Goal: Answer question/provide support: Share knowledge or assist other users

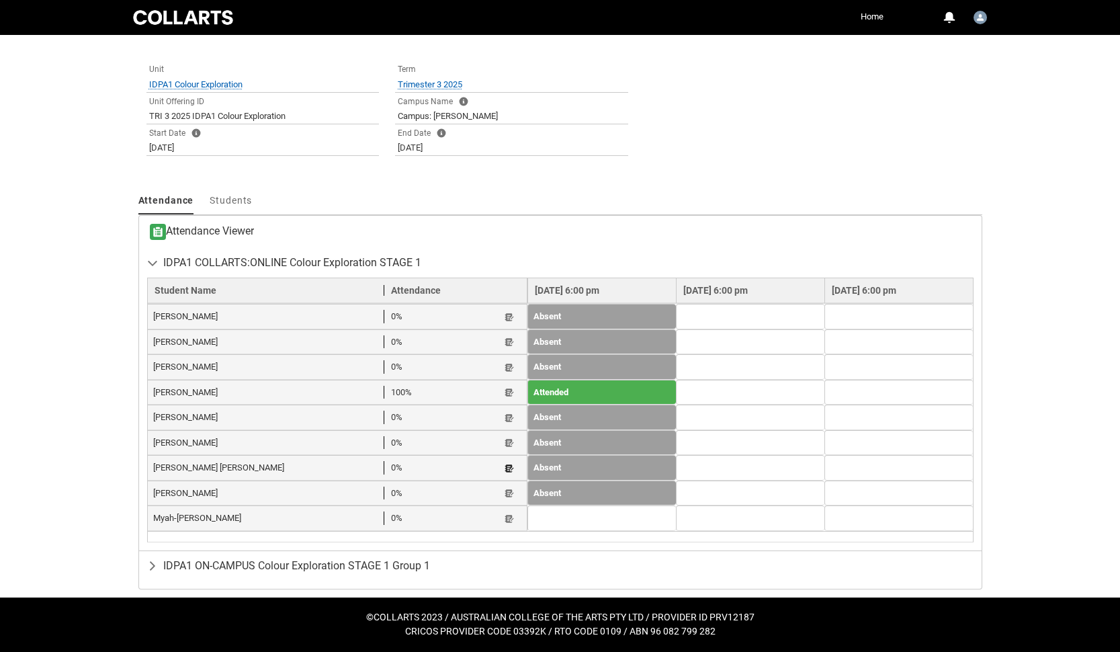
click at [504, 469] on button "Student Note" at bounding box center [509, 467] width 11 height 11
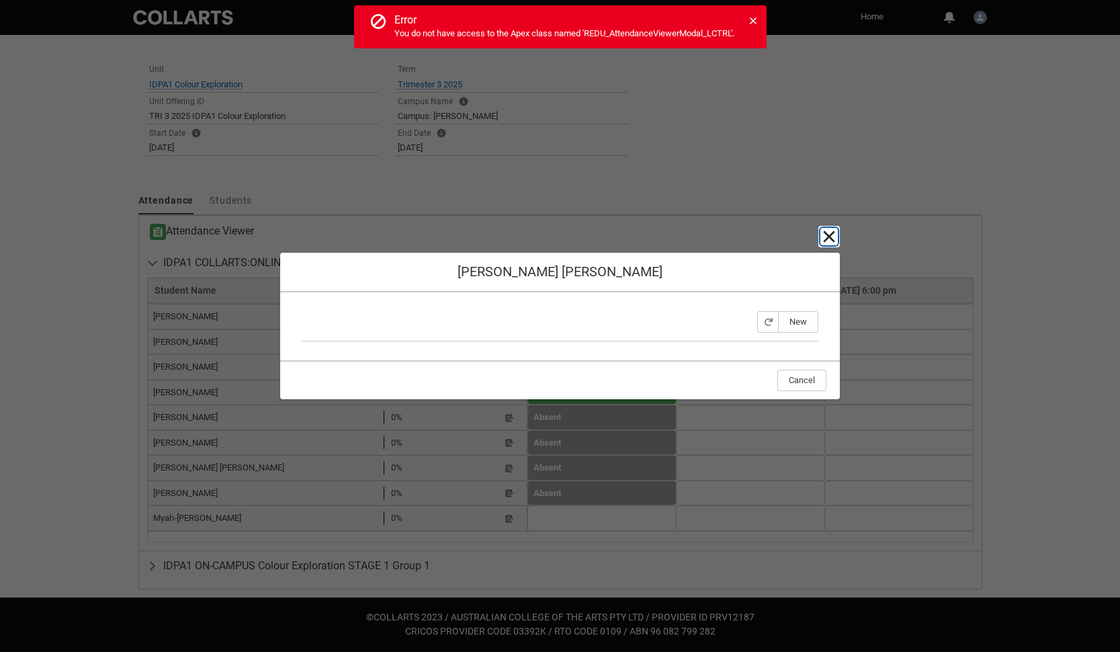
click at [825, 234] on lightning-primitive-icon "button" at bounding box center [829, 236] width 16 height 16
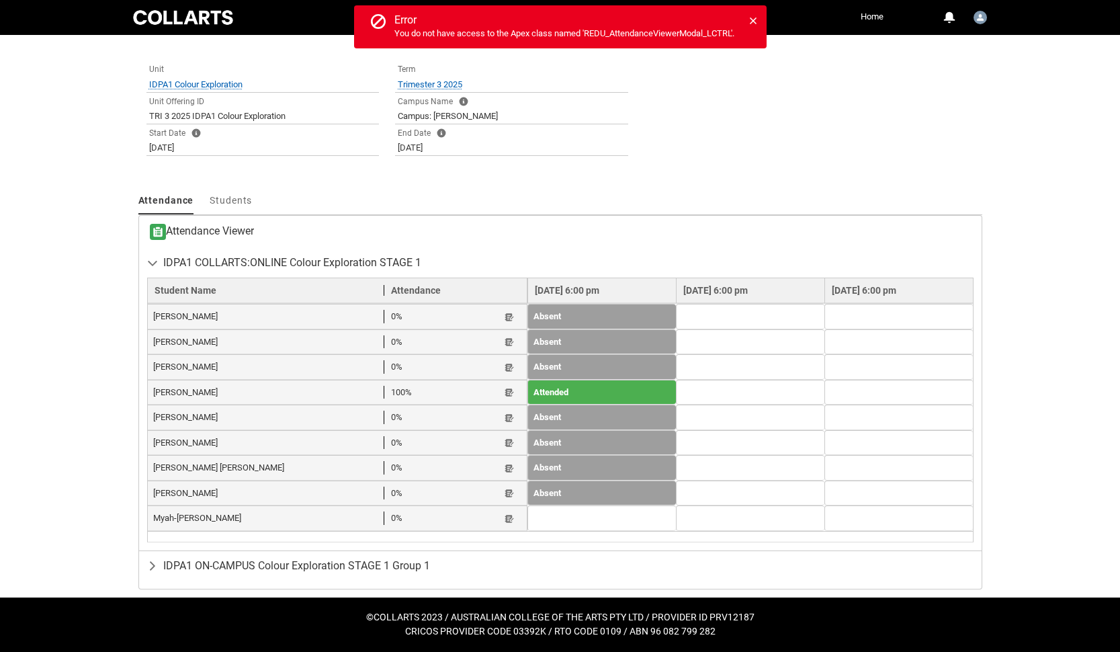
click at [668, 148] on div "Tabs Unit IDPA1 Colour Exploration Open IDPA1 Colour Exploration Preview Open I…" at bounding box center [560, 112] width 844 height 120
click at [761, 18] on div "Error notification. Error You do not have access to the Apex class named 'REDU_…" at bounding box center [560, 26] width 412 height 43
click at [756, 21] on icon at bounding box center [752, 20] width 9 height 9
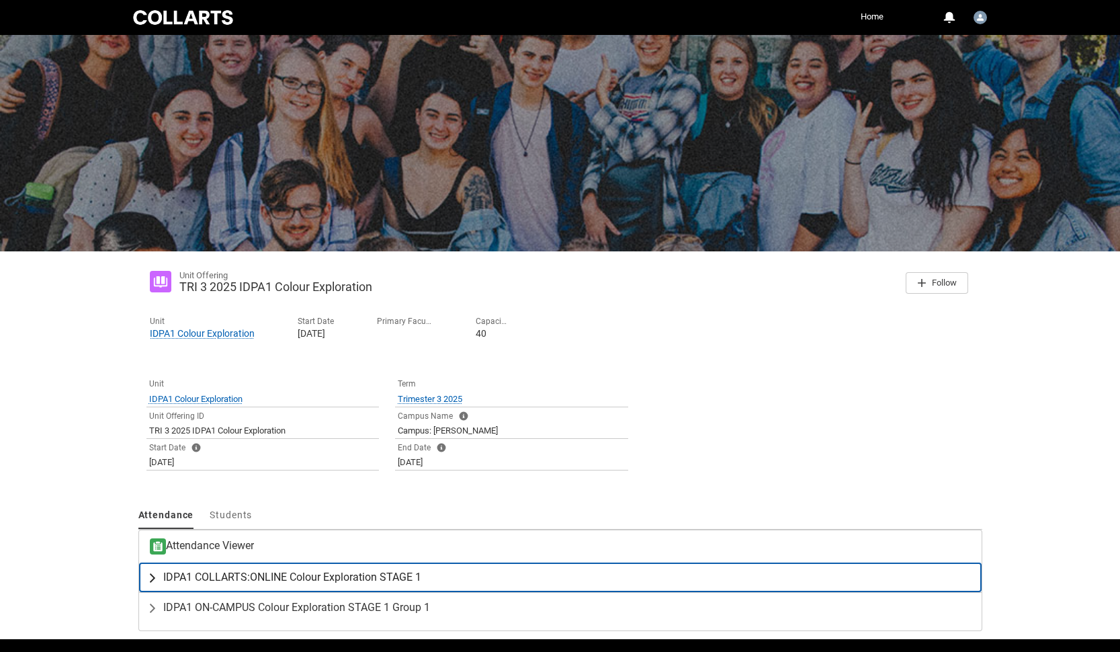
click at [265, 576] on span "IDPA1 COLLARTS:ONLINE Colour Exploration STAGE 1" at bounding box center [292, 576] width 258 height 13
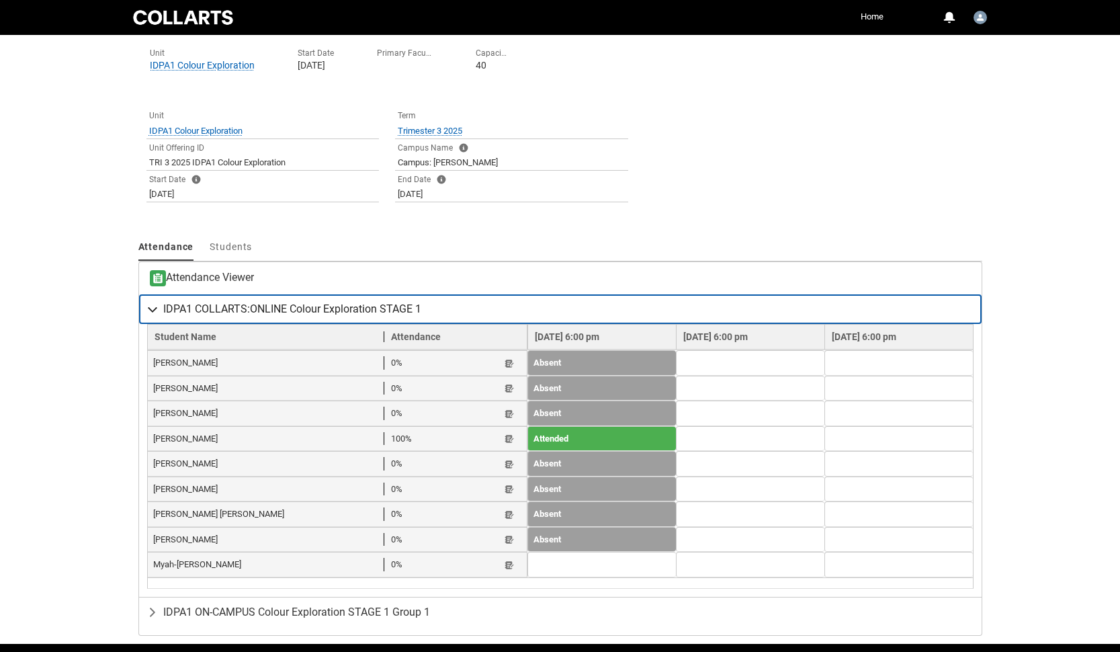
scroll to position [270, 0]
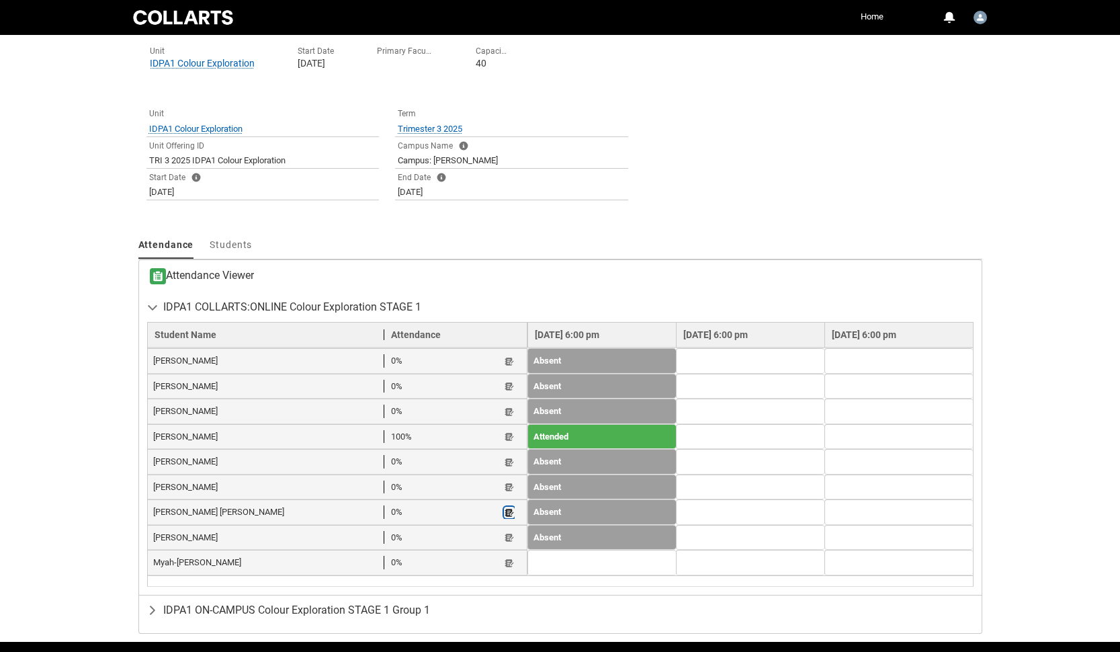
click at [505, 513] on lightning-primitive-icon "button" at bounding box center [509, 512] width 9 height 10
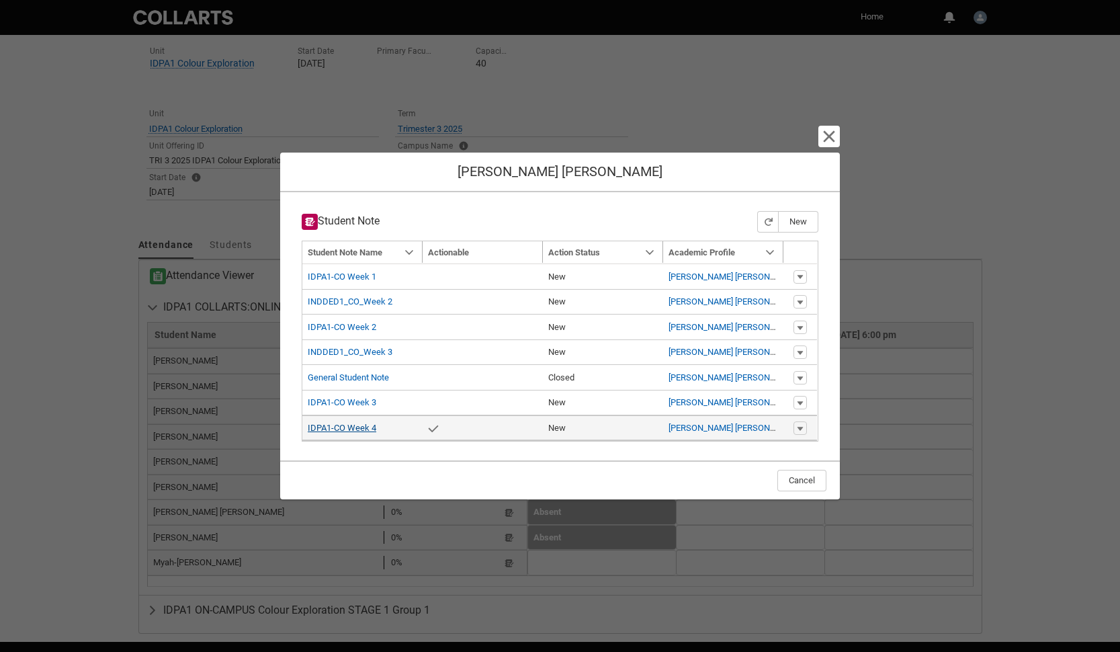
click at [356, 426] on link "IDPA1-CO Week 4" at bounding box center [342, 428] width 69 height 10
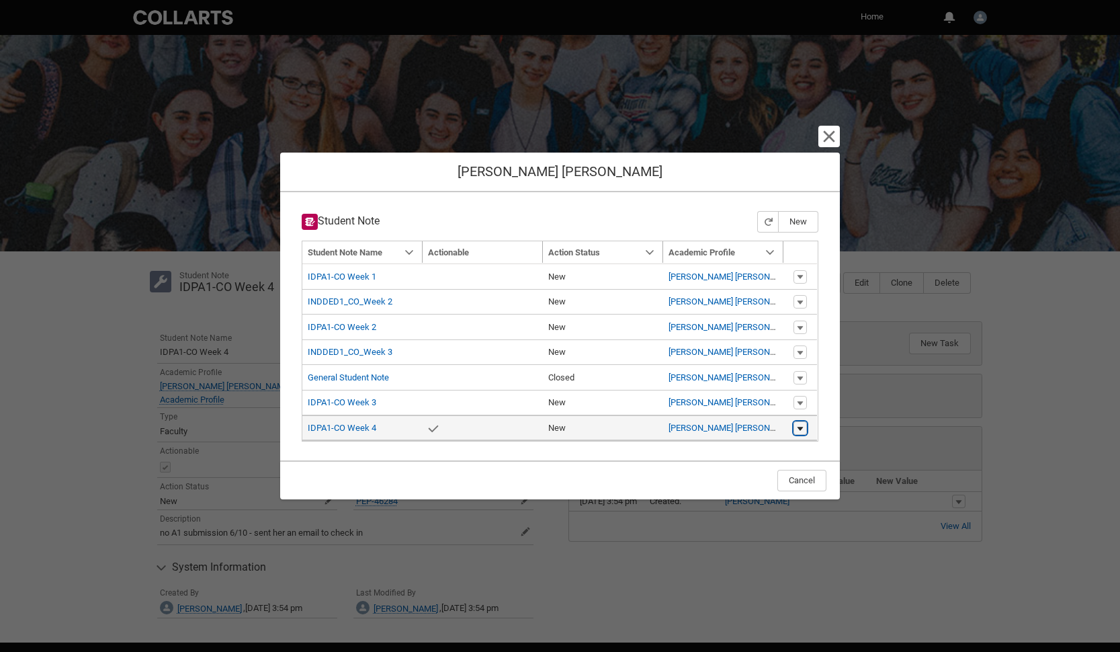
click at [802, 430] on lightning-primitive-icon "button" at bounding box center [800, 427] width 8 height 9
click at [767, 426] on link "Edit" at bounding box center [774, 424] width 63 height 23
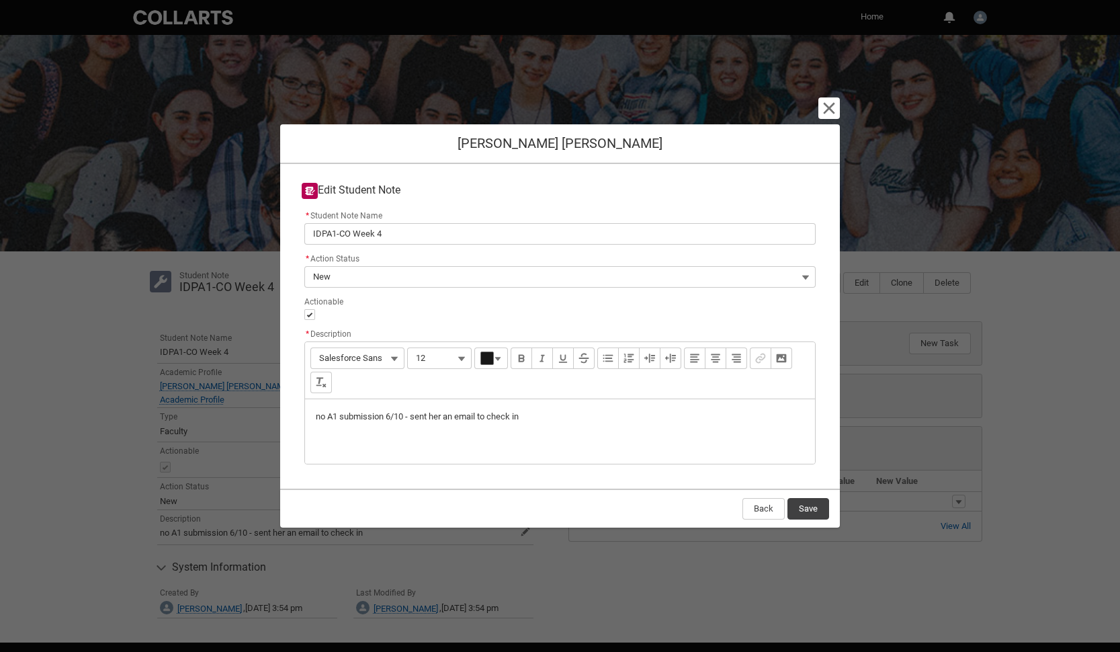
click at [550, 416] on p "no A1 submission 6/10 - sent her an email to check in" at bounding box center [560, 416] width 488 height 13
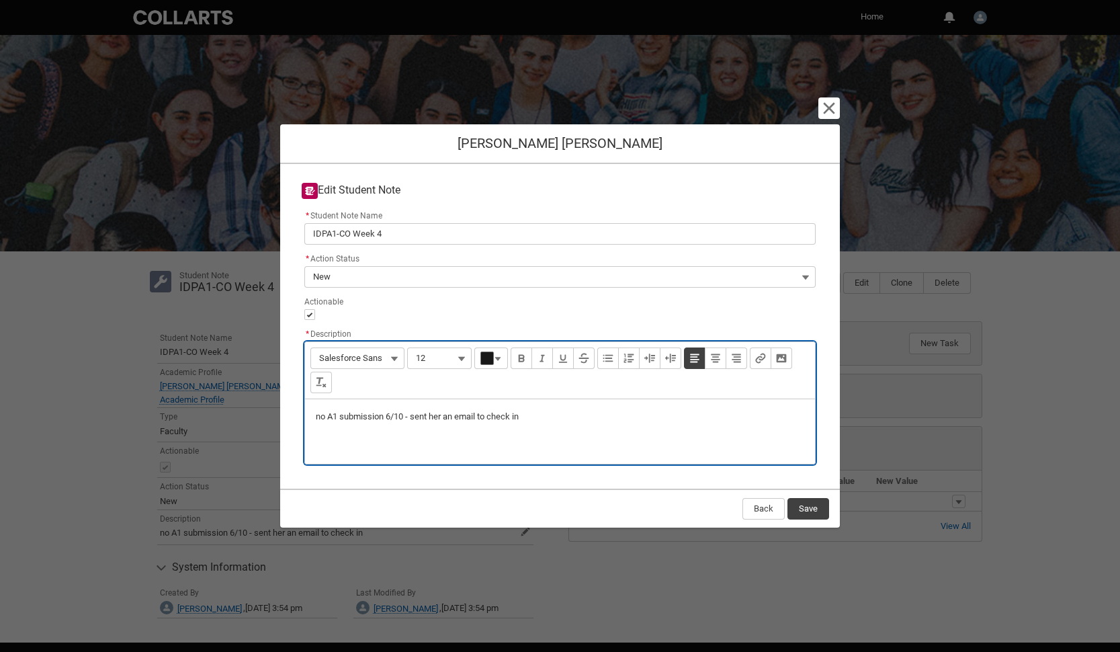
type lightning-input-rich-text "<p>no A1 submission 6/10 - sent her an email to check in</p><p><br></p><p>7</p>"
type lightning-input-rich-text "<p>no A1 submission 6/10 - sent her an email to check in</p><p><br></p><p>7/10 …"
click at [801, 509] on button "Save" at bounding box center [808, 508] width 42 height 21
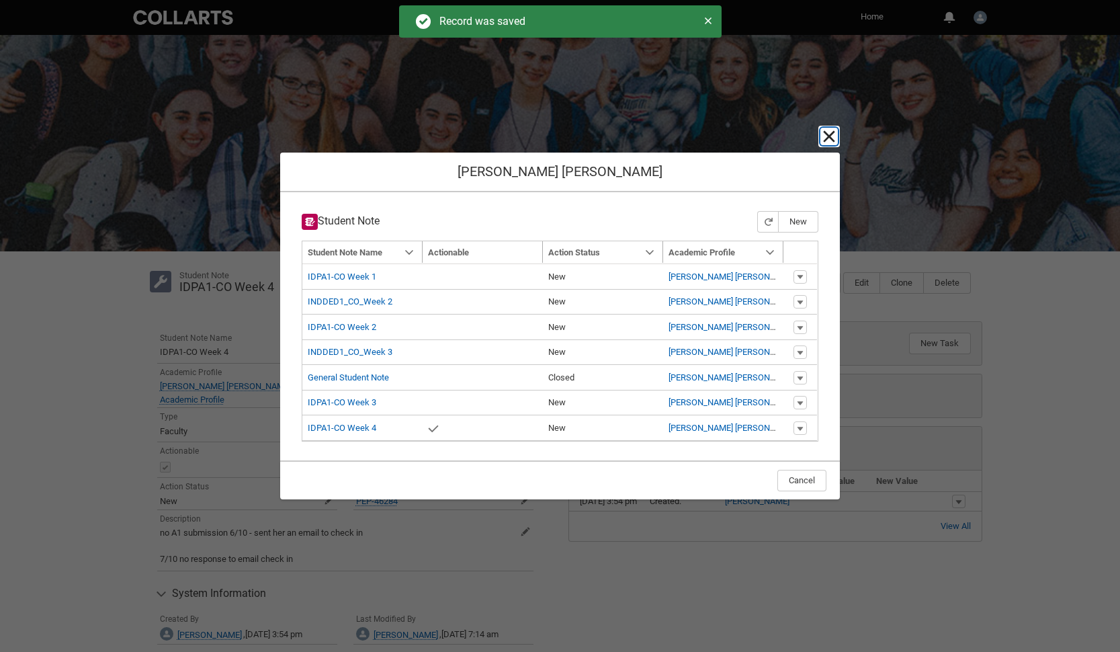
click at [834, 131] on lightning-primitive-icon "button" at bounding box center [829, 136] width 16 height 16
